Goal: Task Accomplishment & Management: Manage account settings

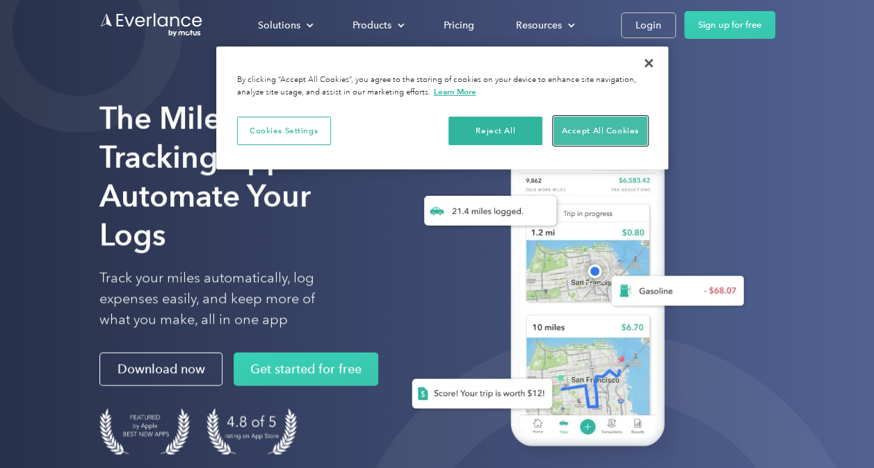
click at [623, 126] on button "Accept All Cookies" at bounding box center [600, 131] width 94 height 29
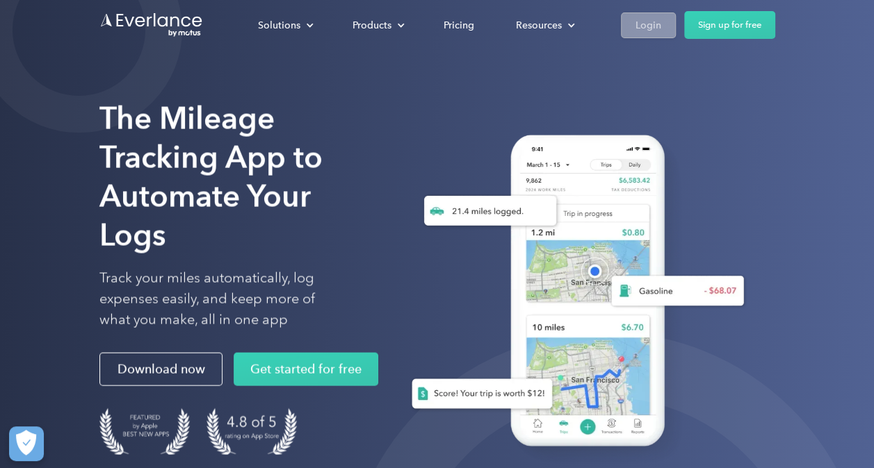
click at [645, 28] on div "Login" at bounding box center [648, 25] width 26 height 17
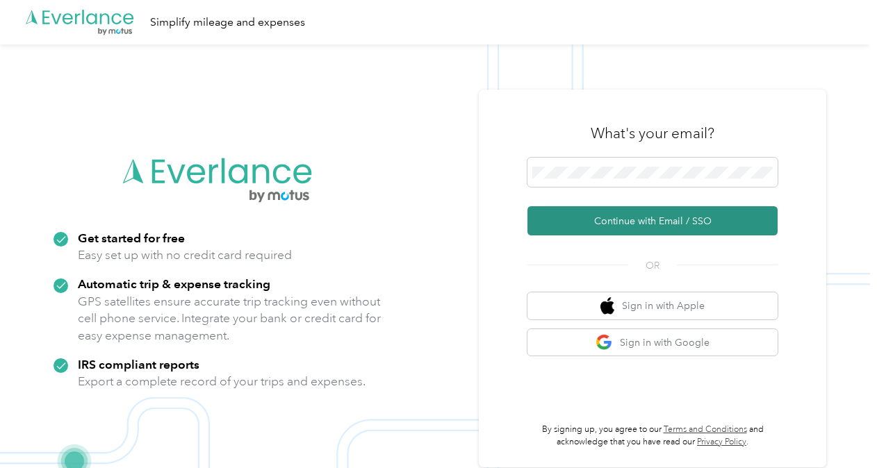
click at [653, 220] on button "Continue with Email / SSO" at bounding box center [653, 220] width 250 height 29
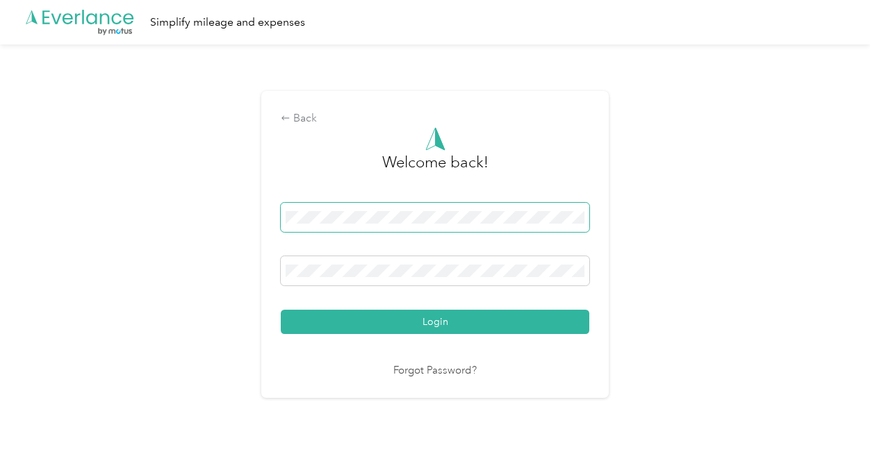
click at [281, 310] on button "Login" at bounding box center [435, 322] width 309 height 24
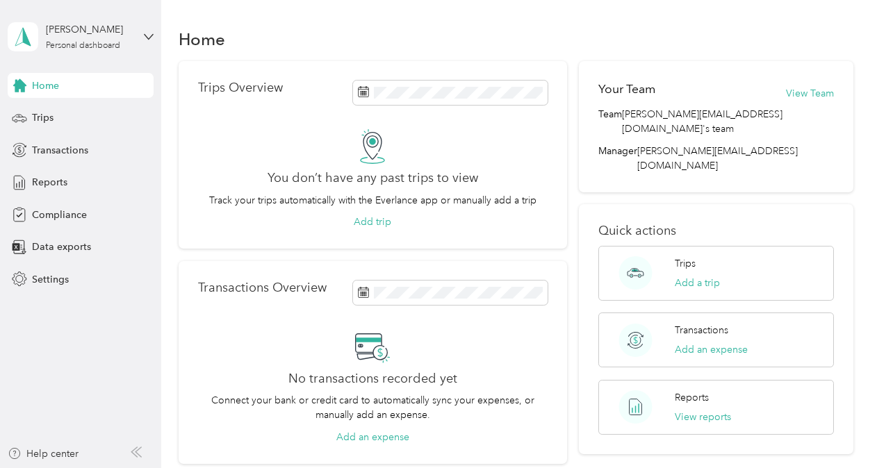
click at [469, 47] on div "Home" at bounding box center [516, 38] width 675 height 29
click at [51, 117] on span "Trips" at bounding box center [43, 118] width 22 height 15
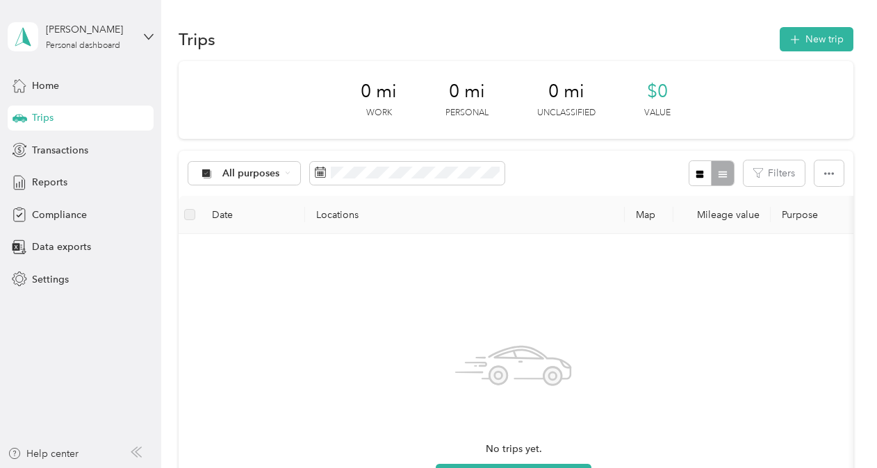
click at [274, 274] on div "No trips yet. Add a trip" at bounding box center [514, 410] width 649 height 331
click at [289, 173] on icon at bounding box center [288, 173] width 6 height 6
click at [352, 252] on div "No trips yet. Add a trip" at bounding box center [514, 410] width 649 height 331
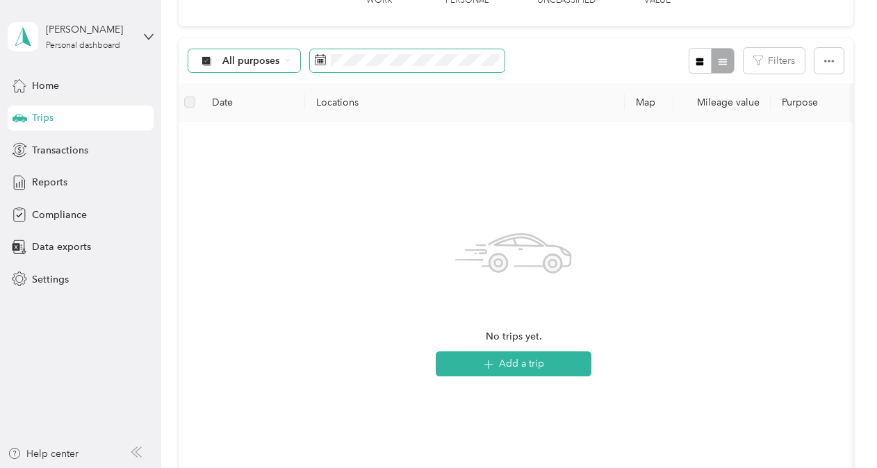
scroll to position [118, 0]
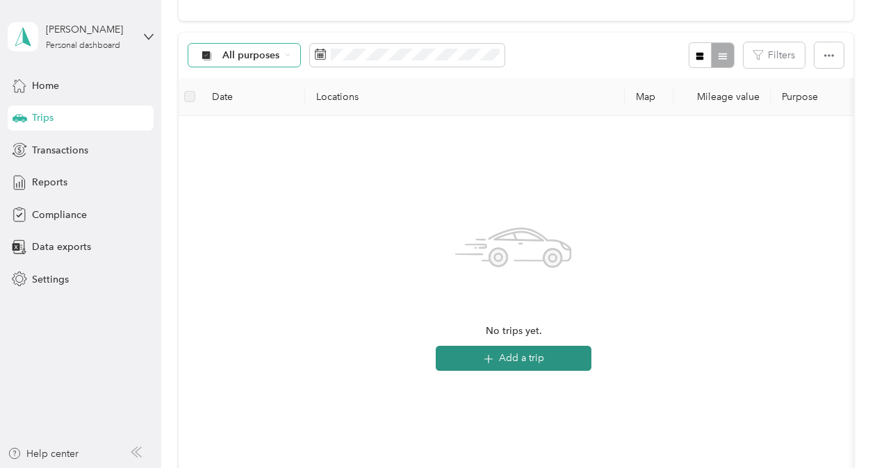
click at [555, 365] on button "Add a trip" at bounding box center [514, 358] width 156 height 25
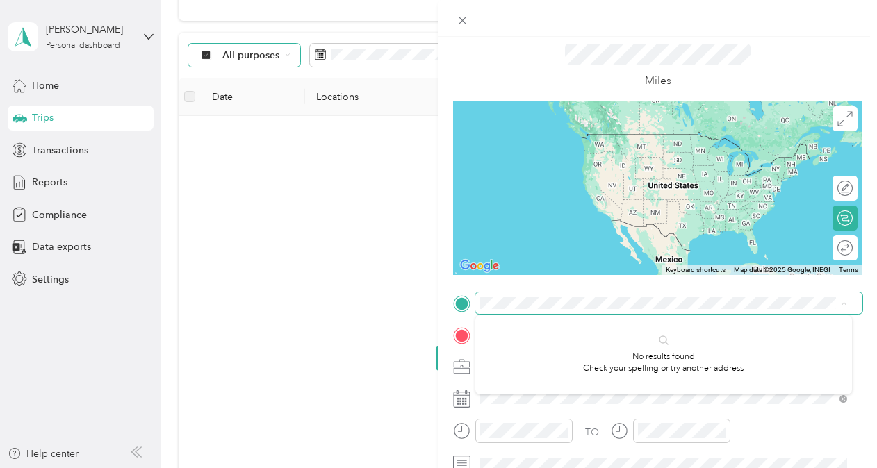
scroll to position [40, 0]
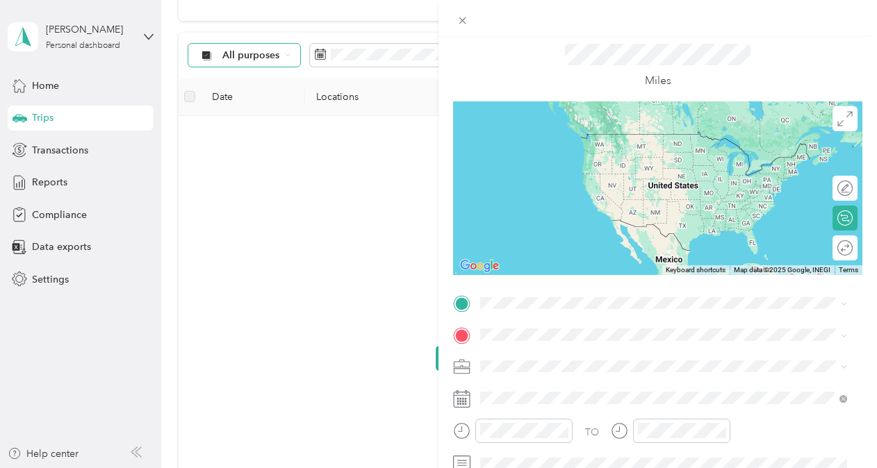
click at [388, 323] on div "New Trip Save This trip cannot be edited because it is either under review, app…" at bounding box center [438, 234] width 877 height 468
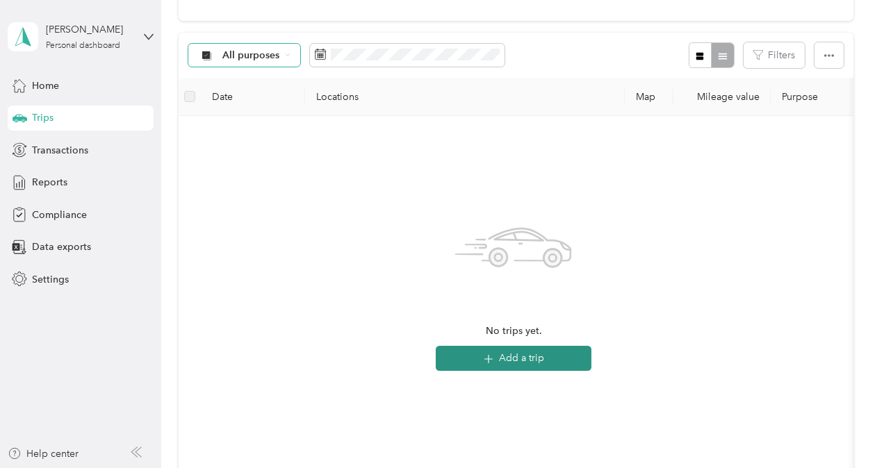
click at [506, 359] on button "Add a trip" at bounding box center [514, 358] width 156 height 25
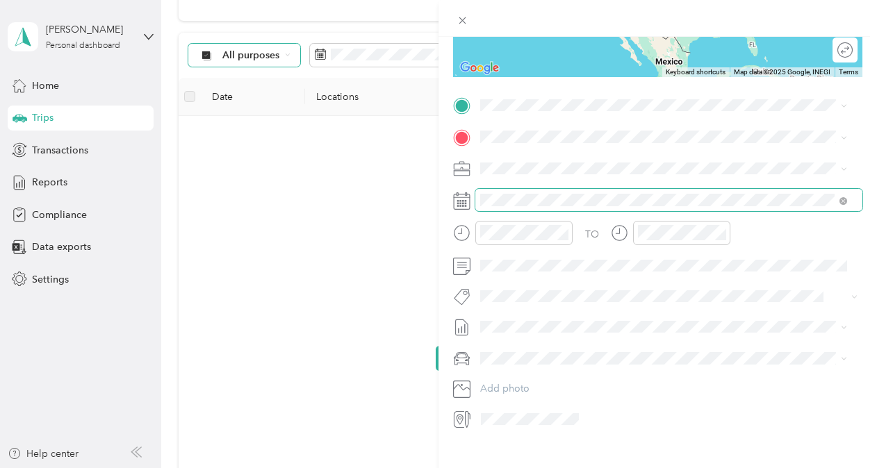
scroll to position [0, 0]
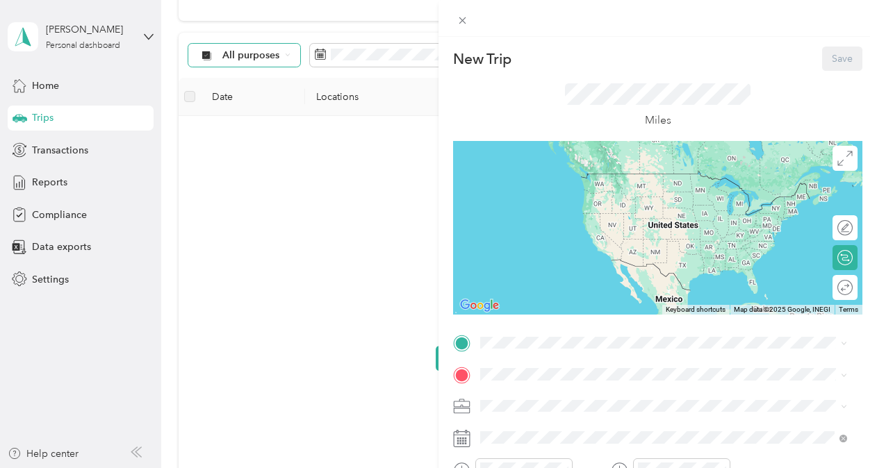
click at [395, 154] on div "New Trip Save This trip cannot be edited because it is either under review, app…" at bounding box center [438, 234] width 877 height 468
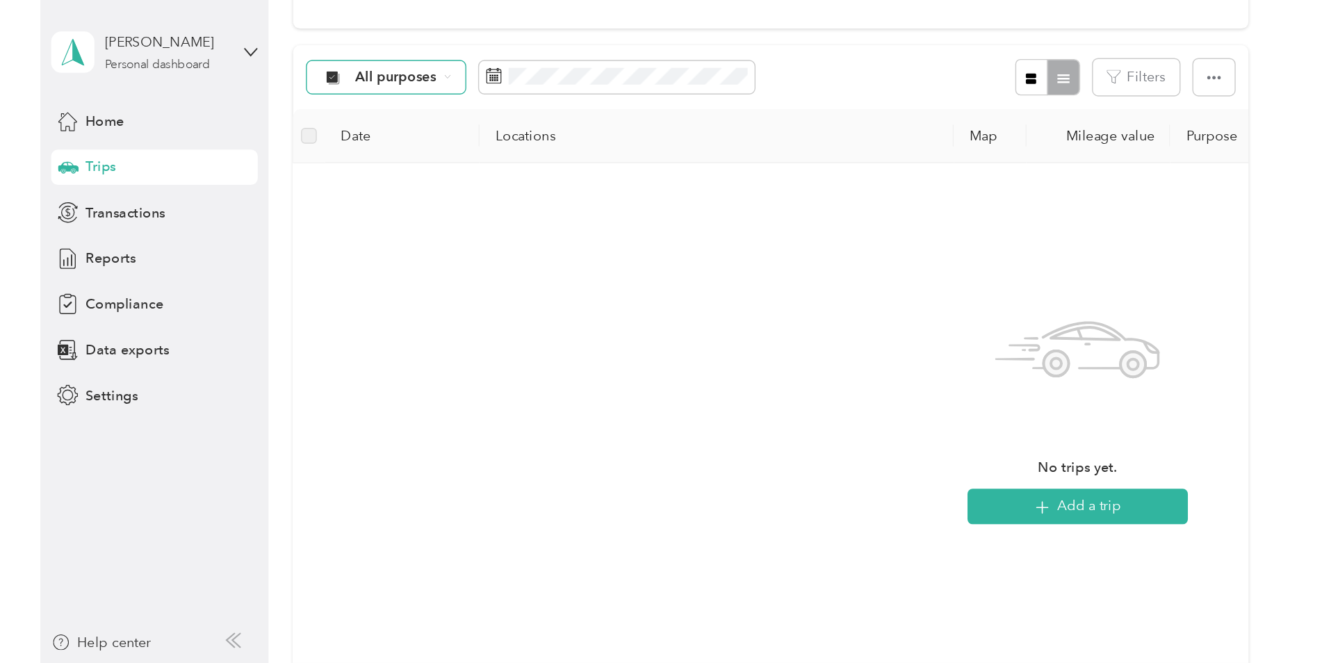
scroll to position [119, 0]
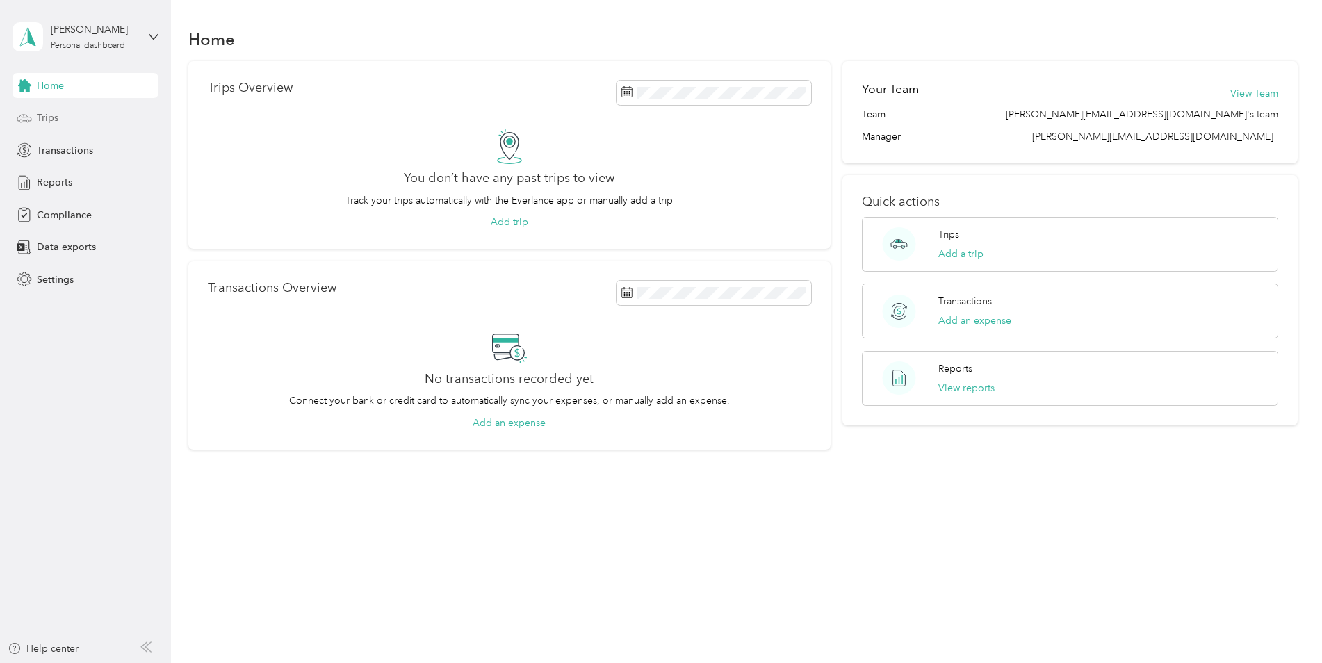
click at [49, 120] on span "Trips" at bounding box center [48, 118] width 22 height 15
